Goal: Go to known website: Access a specific website the user already knows

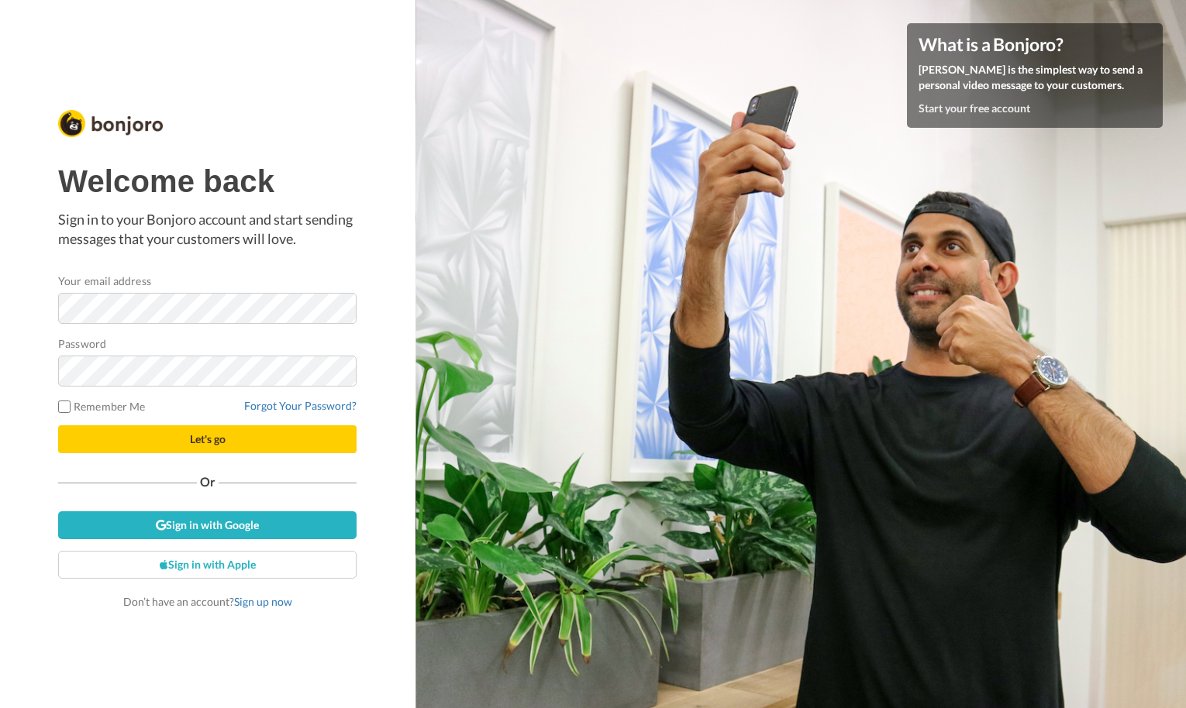
click at [292, 217] on p "Sign in to your Bonjoro account and start sending messages that your customers …" at bounding box center [207, 230] width 298 height 40
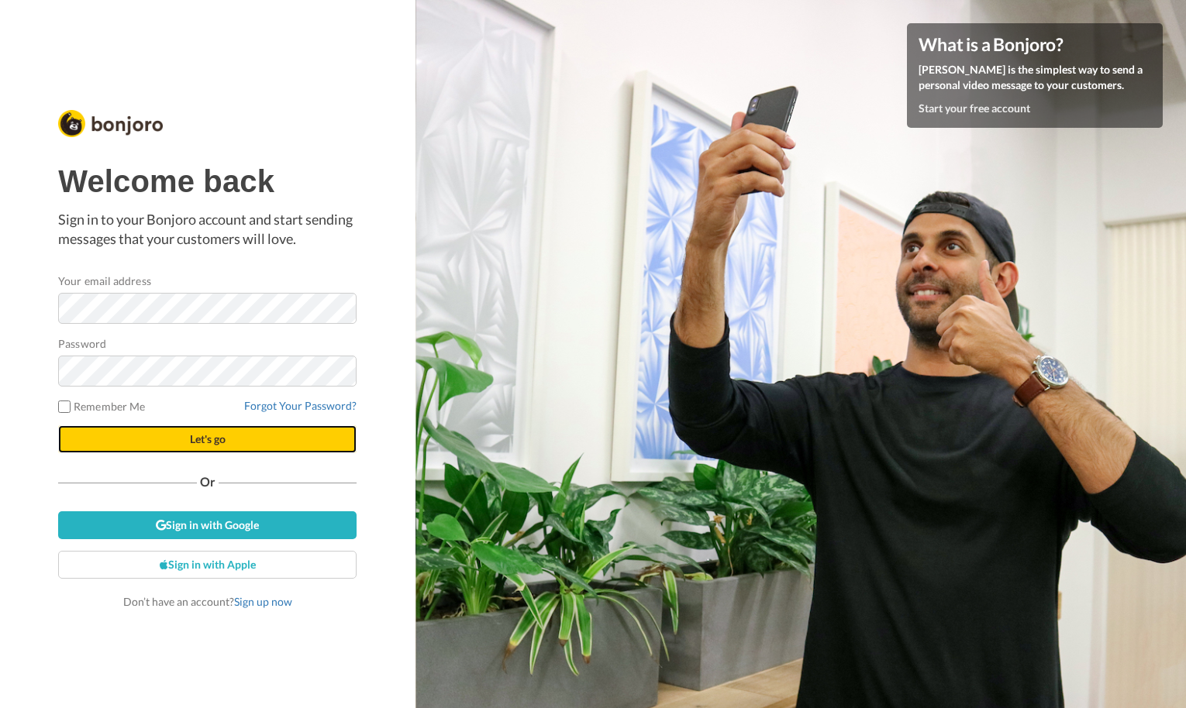
click at [198, 436] on span "Let's go" at bounding box center [208, 438] width 36 height 13
